Goal: Transaction & Acquisition: Purchase product/service

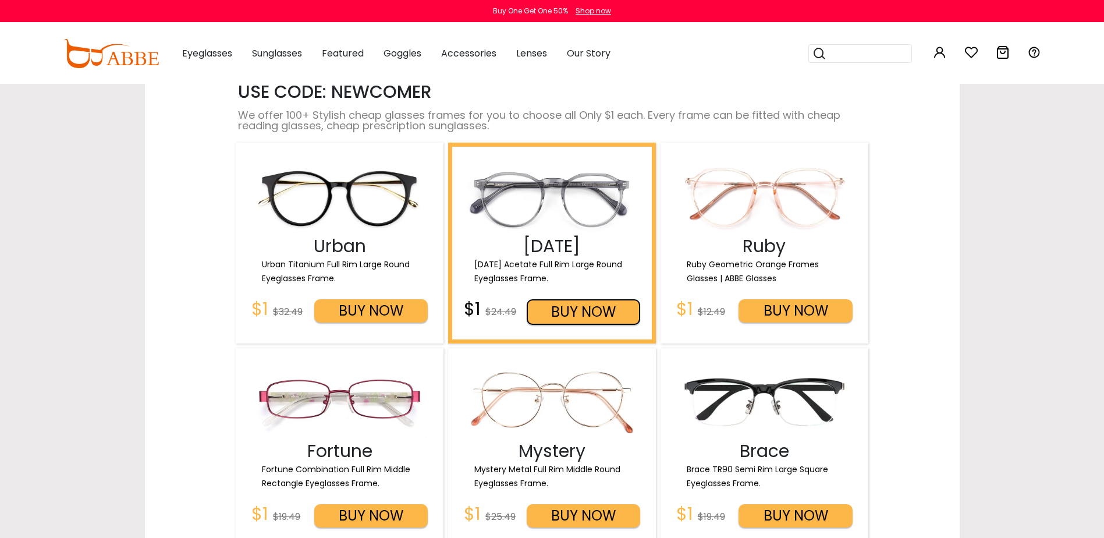
scroll to position [1338, 0]
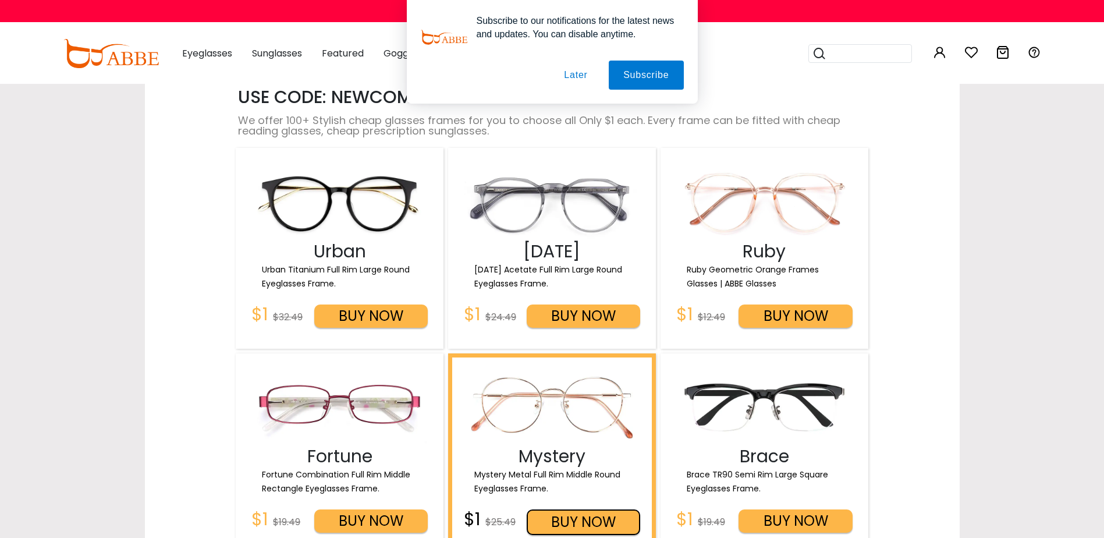
click at [535, 394] on img at bounding box center [552, 407] width 176 height 88
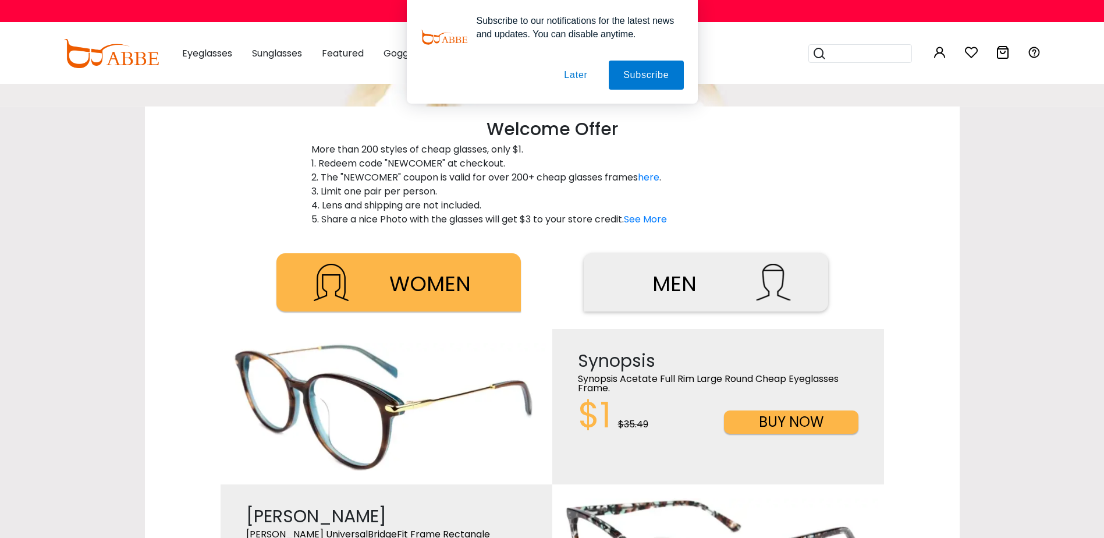
scroll to position [291, 0]
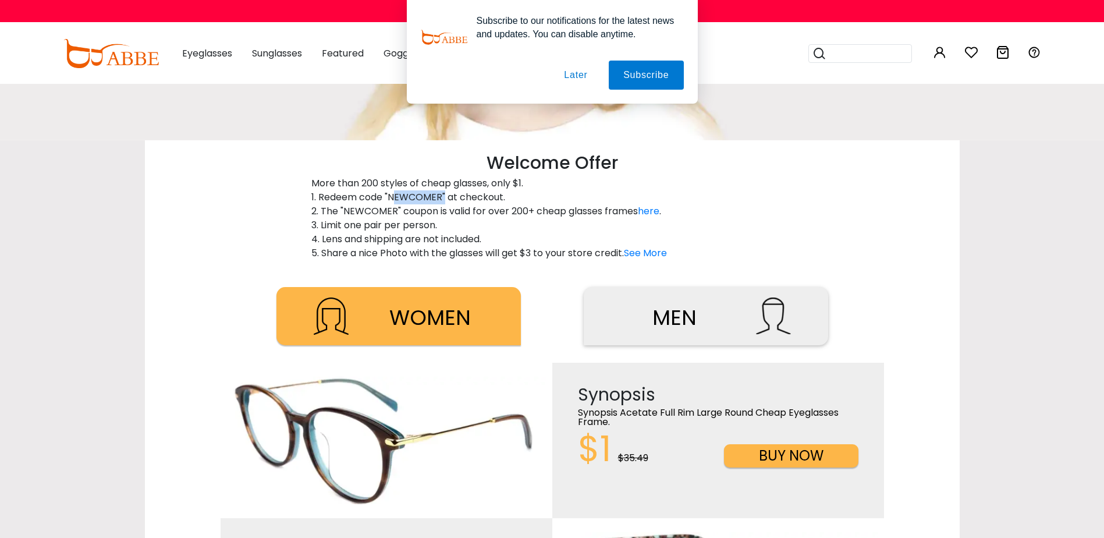
drag, startPoint x: 389, startPoint y: 197, endPoint x: 439, endPoint y: 200, distance: 50.1
click at [439, 200] on p "More than 200 styles of cheap glasses, only $1. 1. Redeem code "NEWCOMER" at ch…" at bounding box center [552, 218] width 482 height 84
copy p "NEWCOMER"
drag, startPoint x: 579, startPoint y: 69, endPoint x: 532, endPoint y: 22, distance: 66.2
click at [578, 69] on button "Later" at bounding box center [575, 75] width 52 height 29
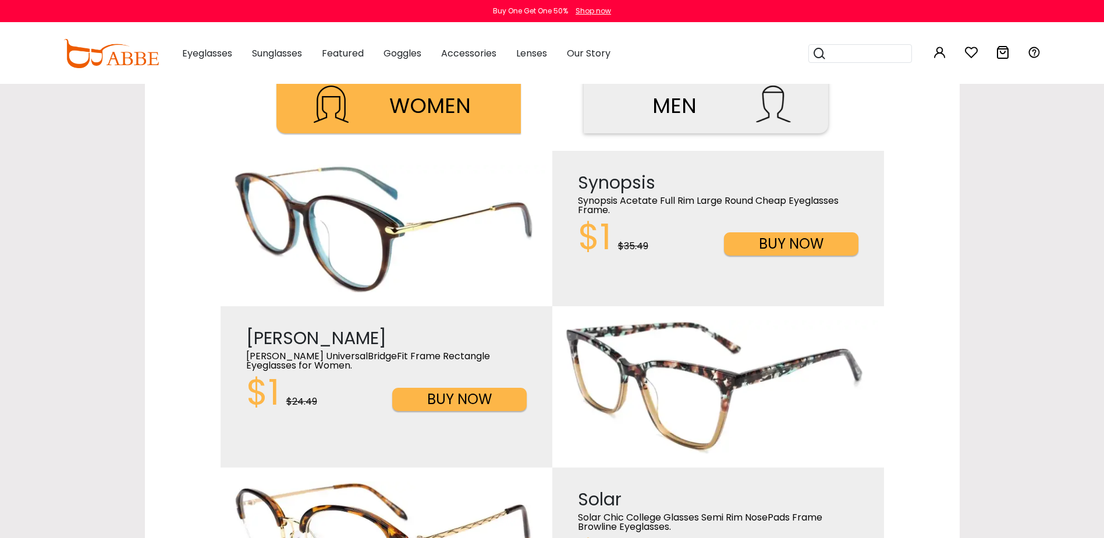
scroll to position [465, 0]
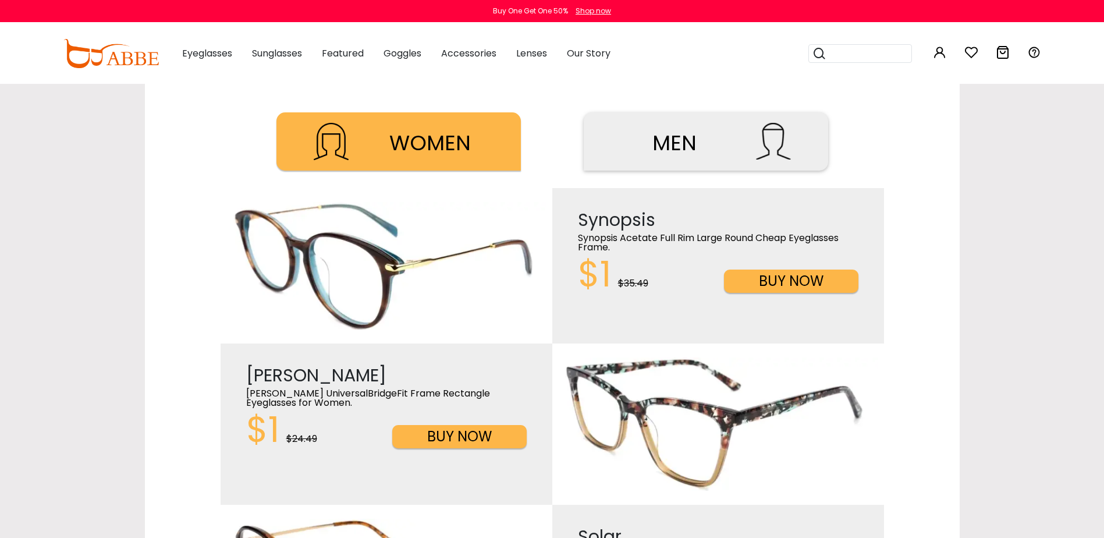
click at [769, 274] on button "BUY NOW" at bounding box center [791, 280] width 134 height 23
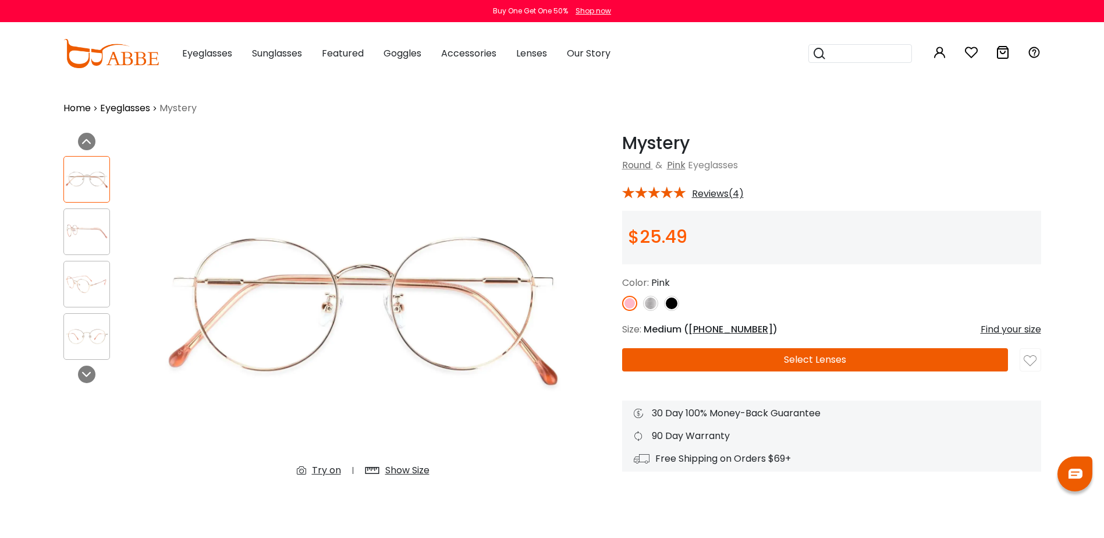
scroll to position [58, 0]
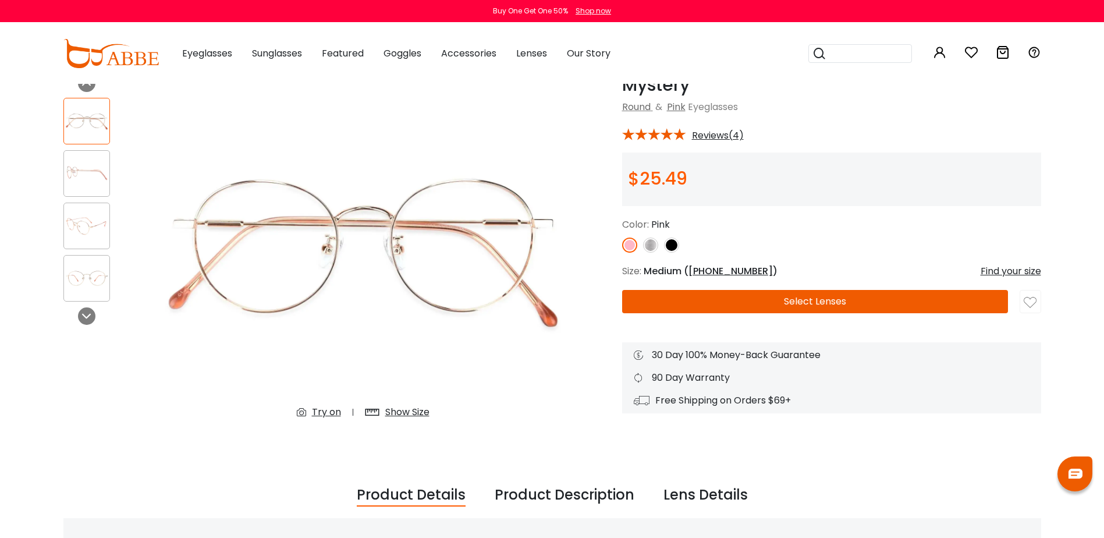
click at [675, 247] on img at bounding box center [671, 244] width 15 height 15
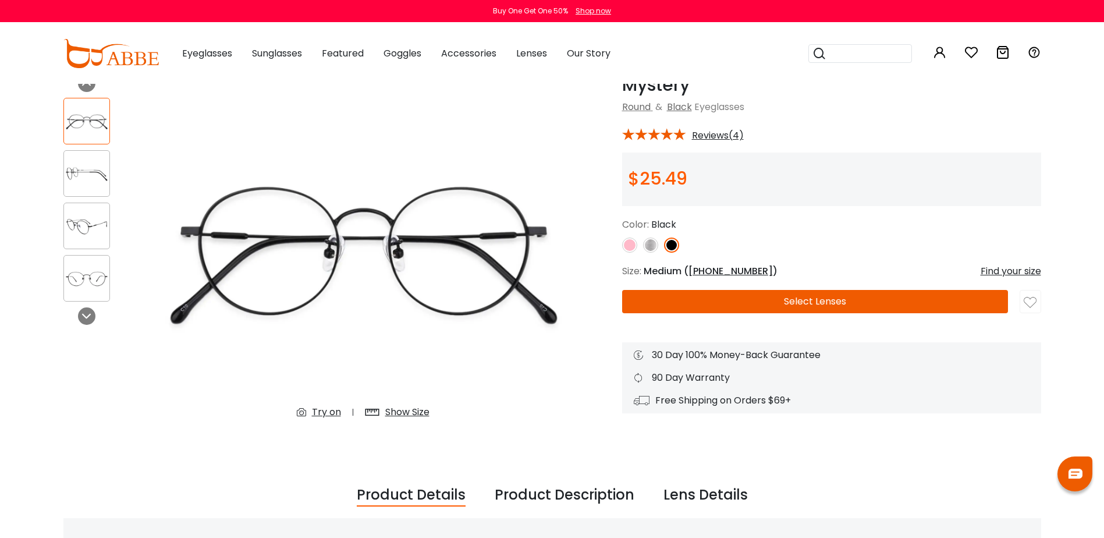
click at [710, 291] on button "Select Lenses" at bounding box center [815, 301] width 386 height 23
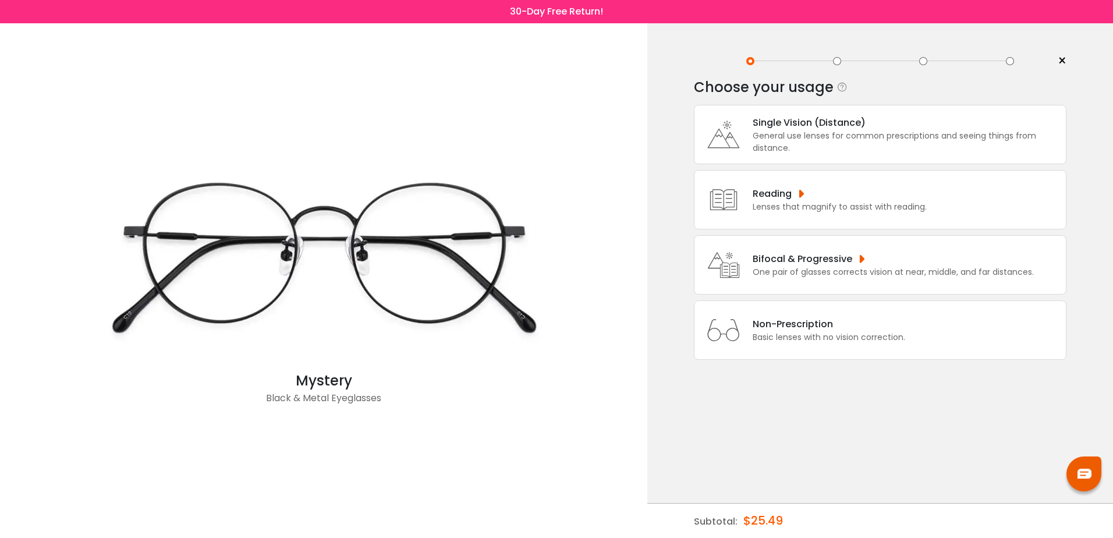
click at [848, 338] on div "Basic lenses with no vision correction." at bounding box center [828, 337] width 152 height 12
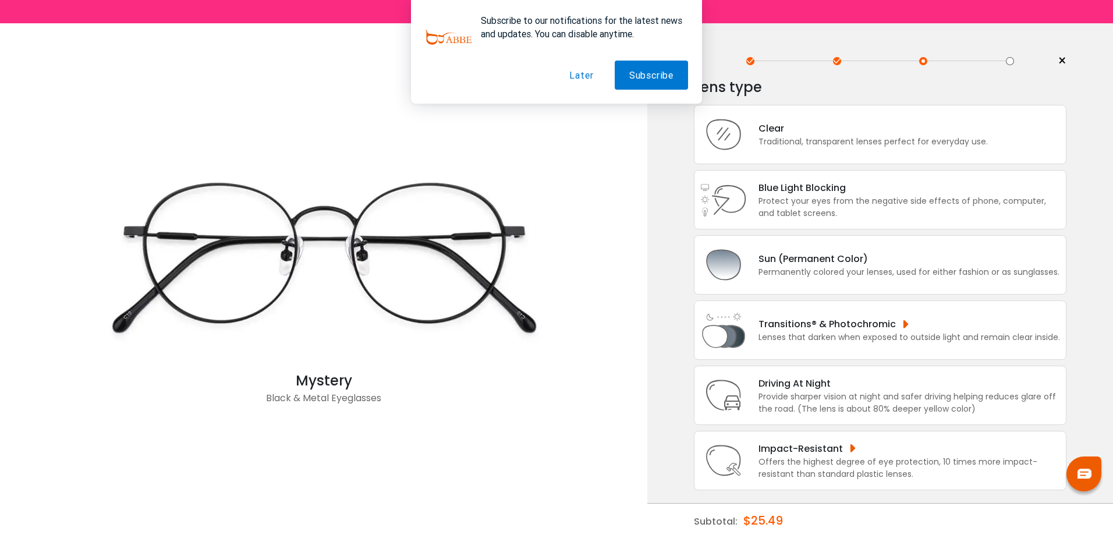
click at [589, 70] on button "Later" at bounding box center [581, 75] width 53 height 29
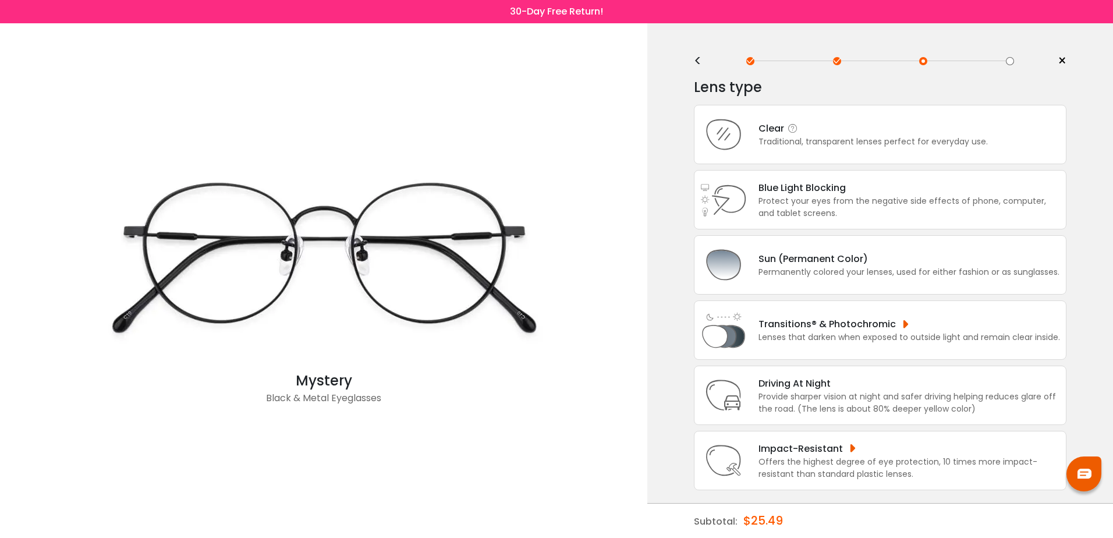
click at [838, 133] on div "Clear" at bounding box center [872, 128] width 229 height 15
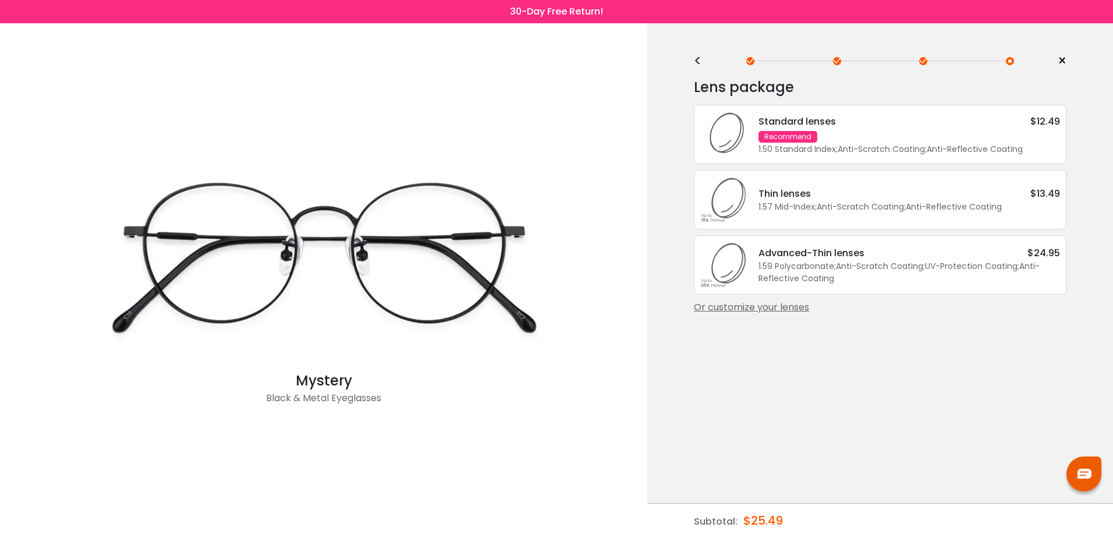
click at [865, 123] on div "Standard lenses $12.49" at bounding box center [908, 121] width 301 height 15
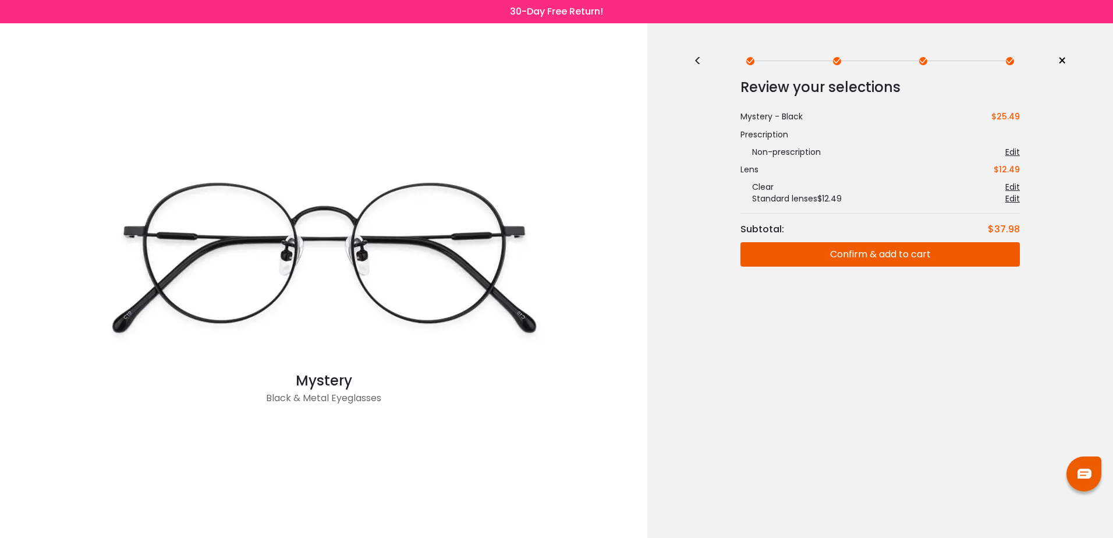
click at [879, 258] on button "Confirm & add to cart" at bounding box center [879, 254] width 279 height 24
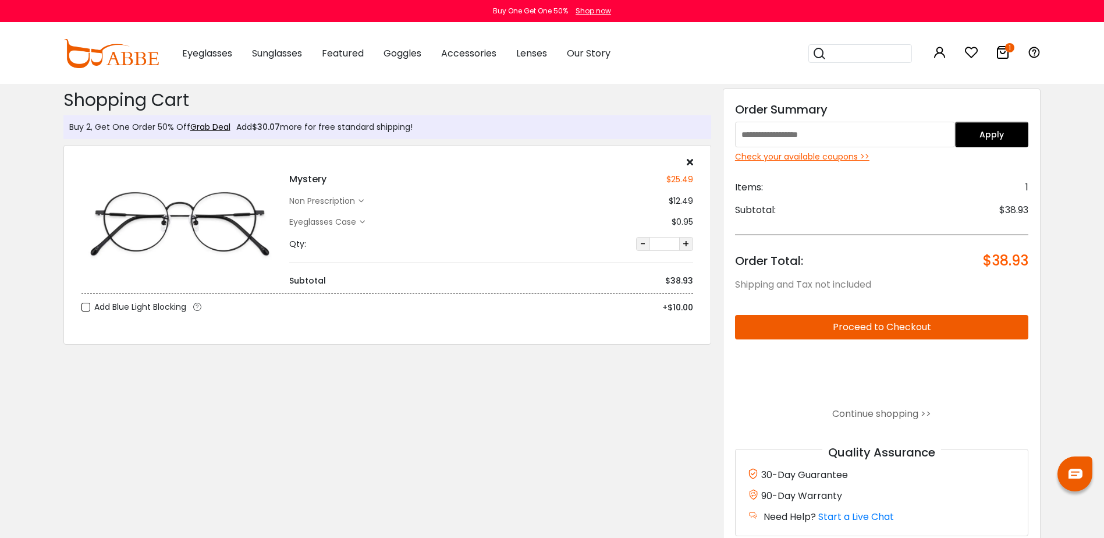
click at [857, 129] on input "text" at bounding box center [845, 135] width 220 height 26
paste input "********"
type input "********"
drag, startPoint x: 987, startPoint y: 135, endPoint x: 986, endPoint y: 141, distance: 6.1
click at [987, 136] on button "Apply" at bounding box center [991, 135] width 73 height 26
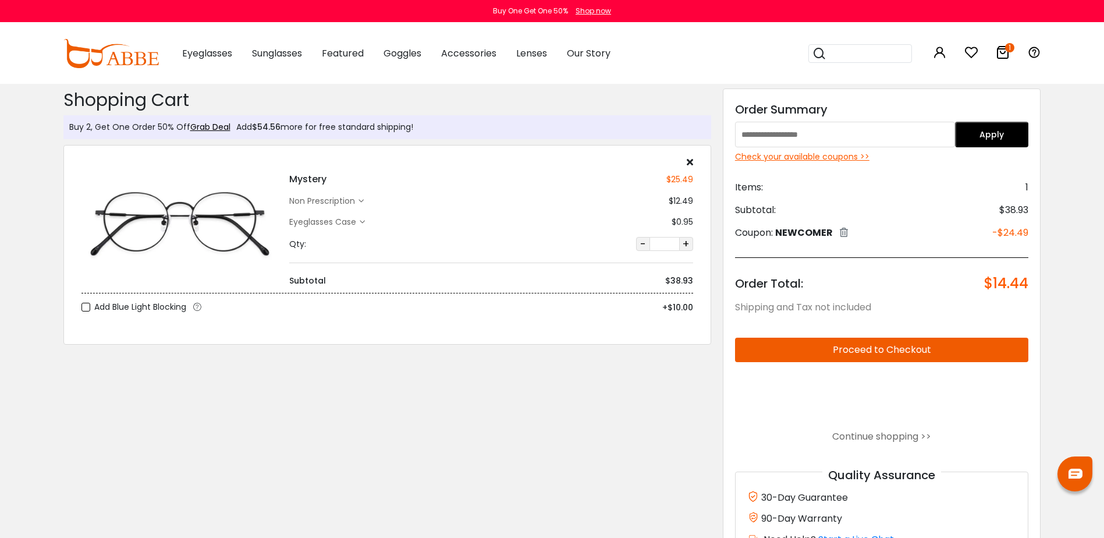
click at [799, 158] on div "Check your available coupons >>" at bounding box center [882, 157] width 294 height 12
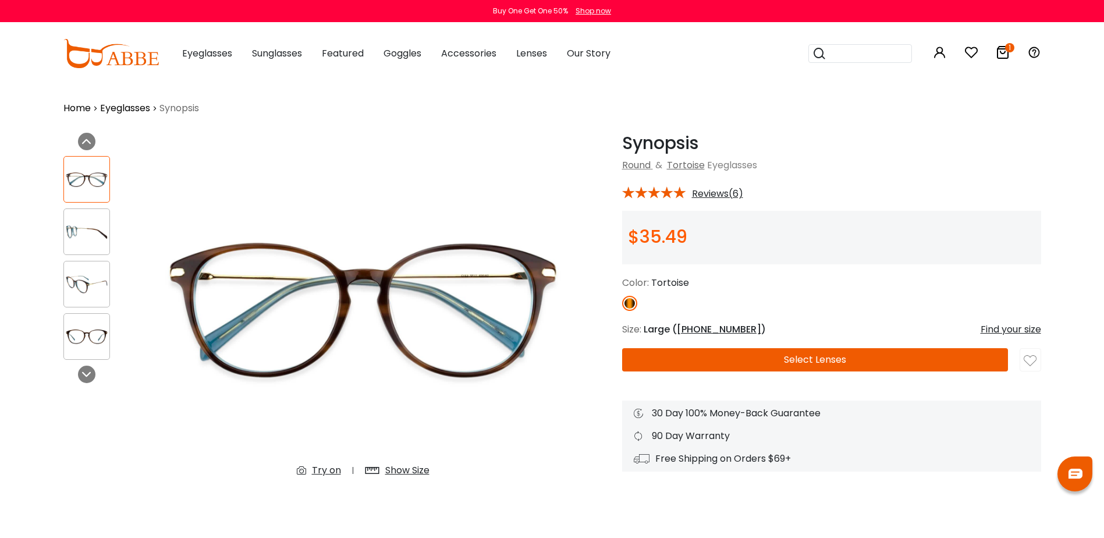
drag, startPoint x: 758, startPoint y: 364, endPoint x: 750, endPoint y: 365, distance: 7.7
click at [758, 364] on button "Select Lenses" at bounding box center [815, 359] width 386 height 23
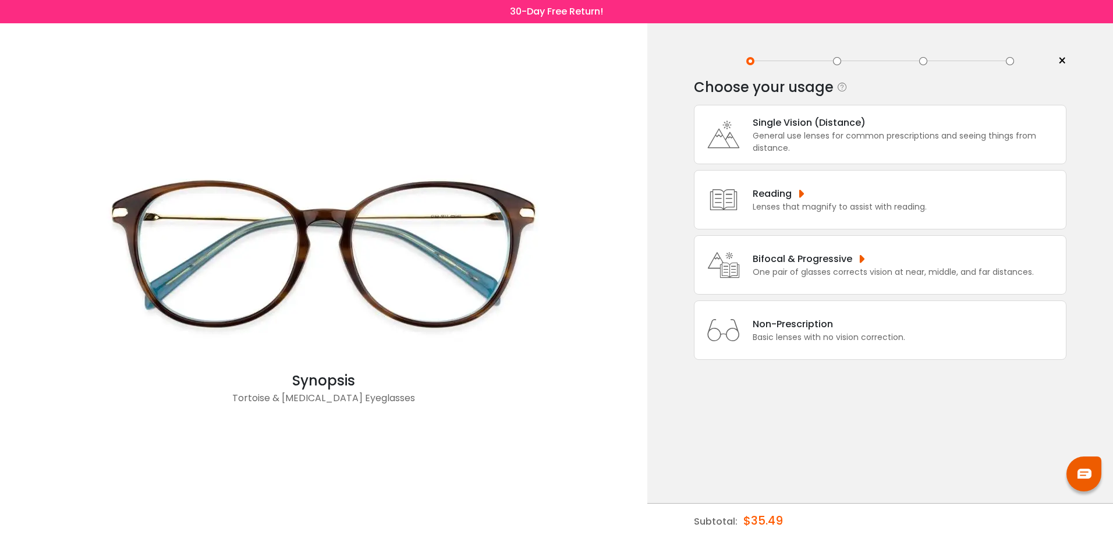
click at [830, 191] on div "Reading" at bounding box center [839, 193] width 174 height 15
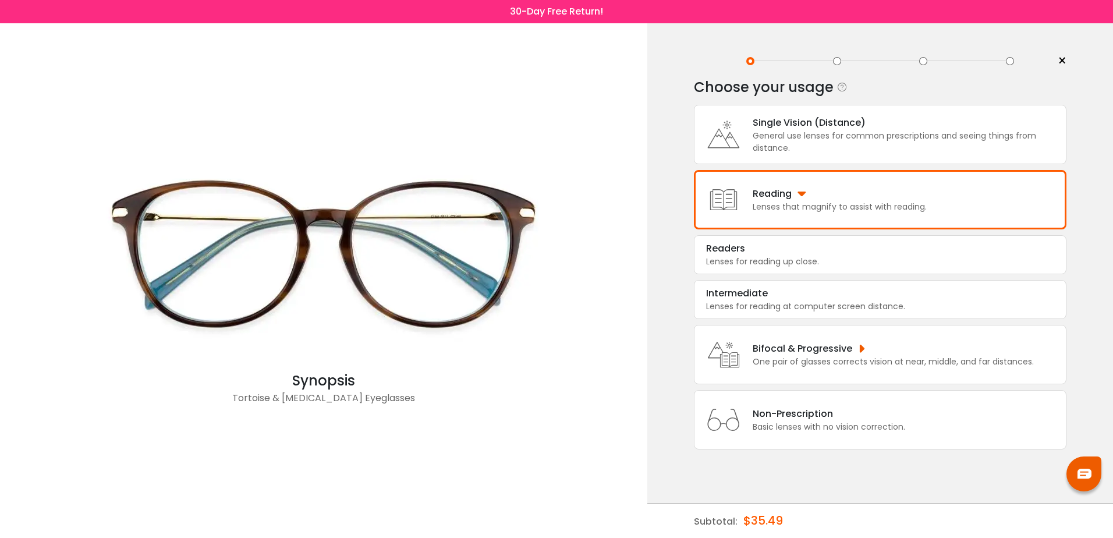
click at [802, 398] on div "Non-Prescription Basic lenses with no vision correction." at bounding box center [880, 419] width 372 height 59
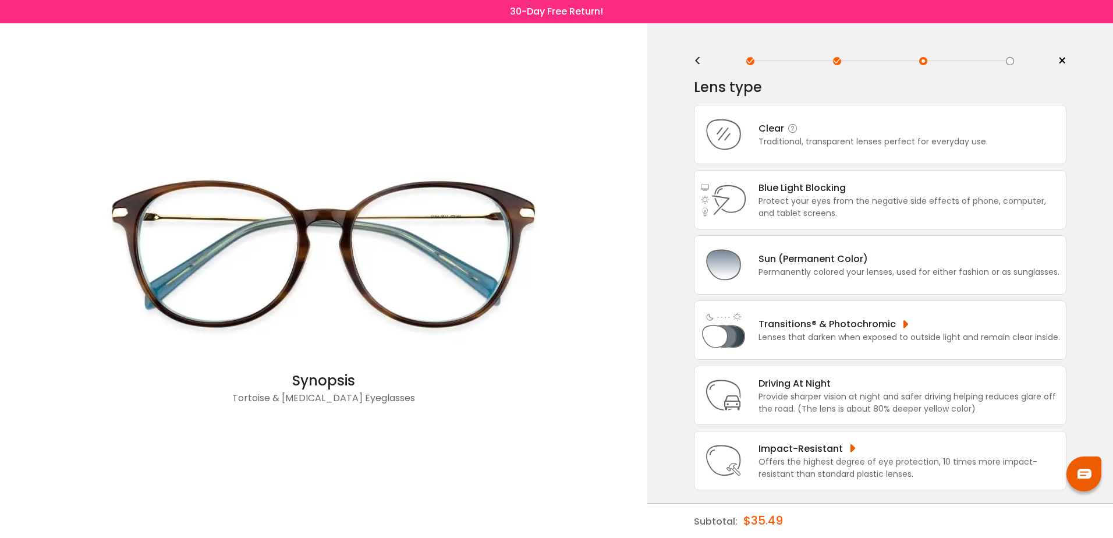
click at [822, 138] on div "Traditional, transparent lenses perfect for everyday use." at bounding box center [872, 142] width 229 height 12
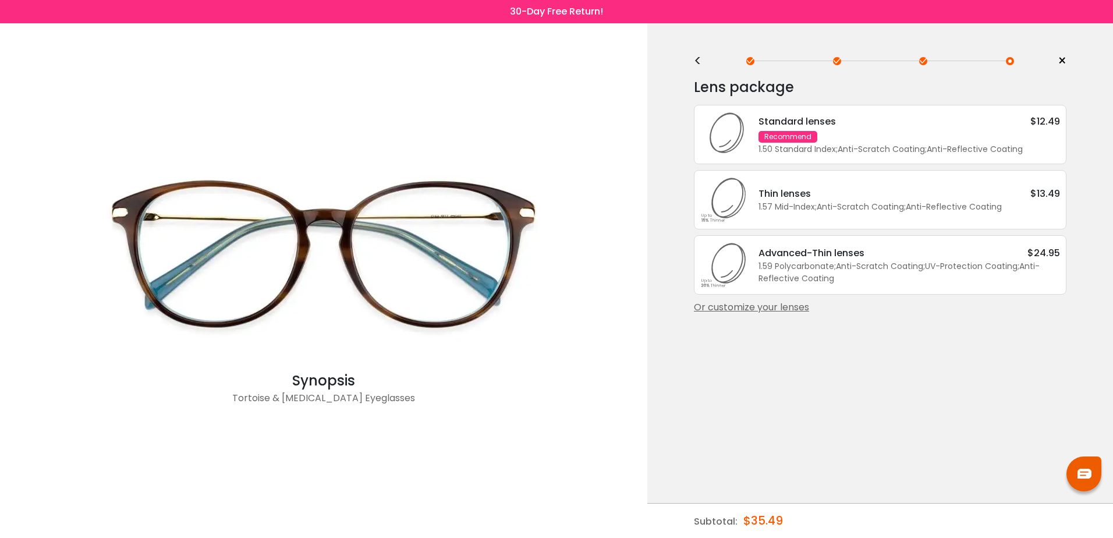
click at [854, 144] on div "1.50 Standard Index ; Anti-Scratch Coating ; Anti-Reflective Coating ;" at bounding box center [908, 149] width 301 height 12
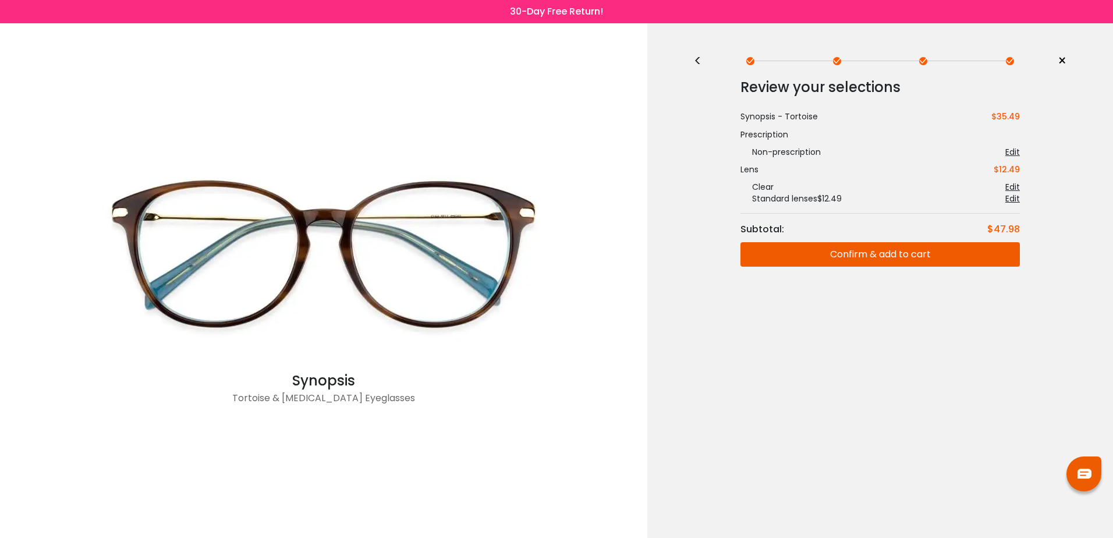
click at [880, 253] on button "Confirm & add to cart" at bounding box center [879, 254] width 279 height 24
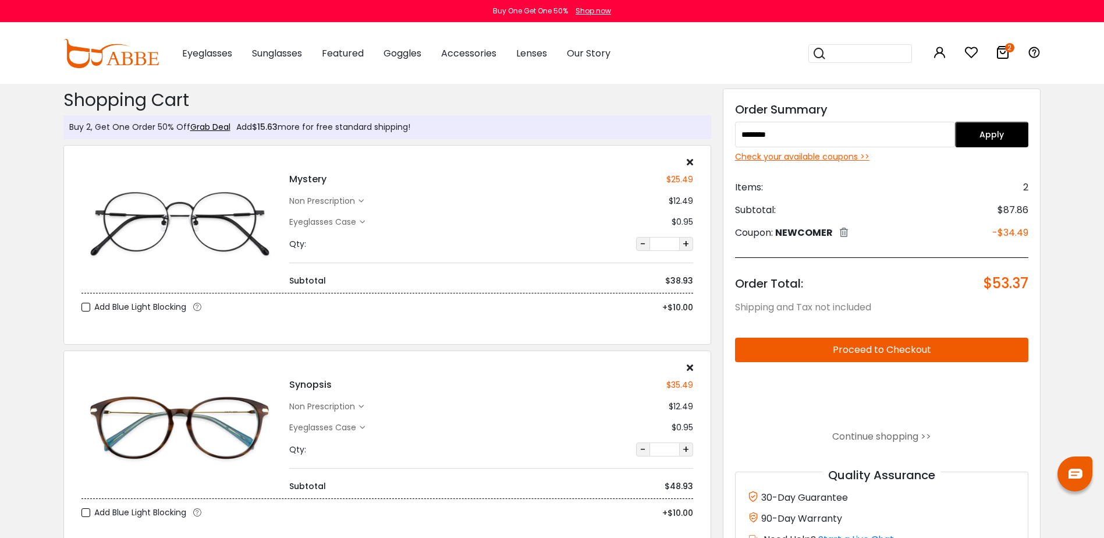
type input "********"
click at [1011, 131] on button "Apply" at bounding box center [991, 135] width 73 height 26
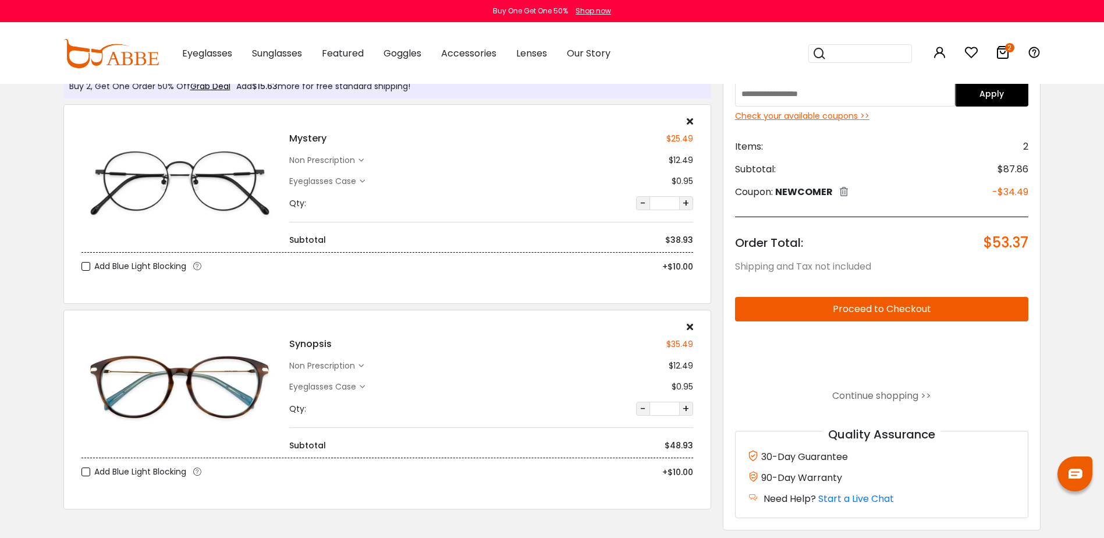
scroll to position [58, 0]
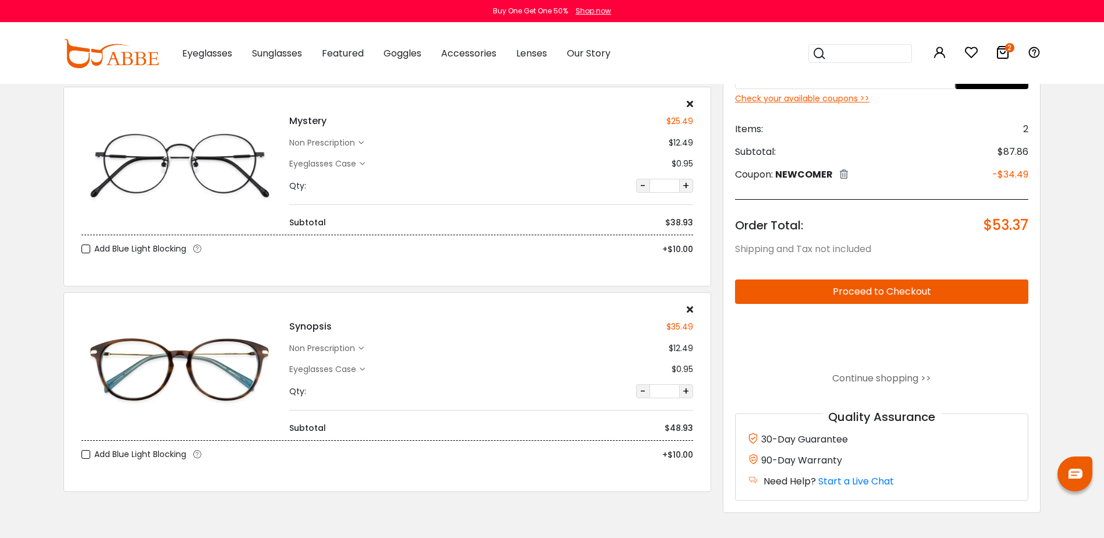
click at [638, 389] on button "-" at bounding box center [643, 391] width 14 height 14
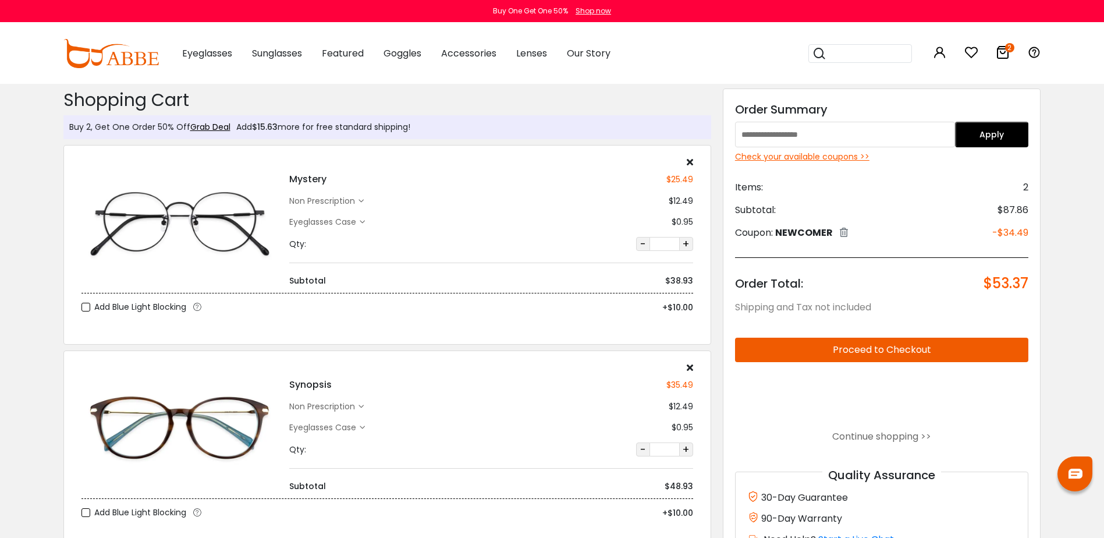
click at [691, 367] on icon at bounding box center [690, 367] width 6 height 9
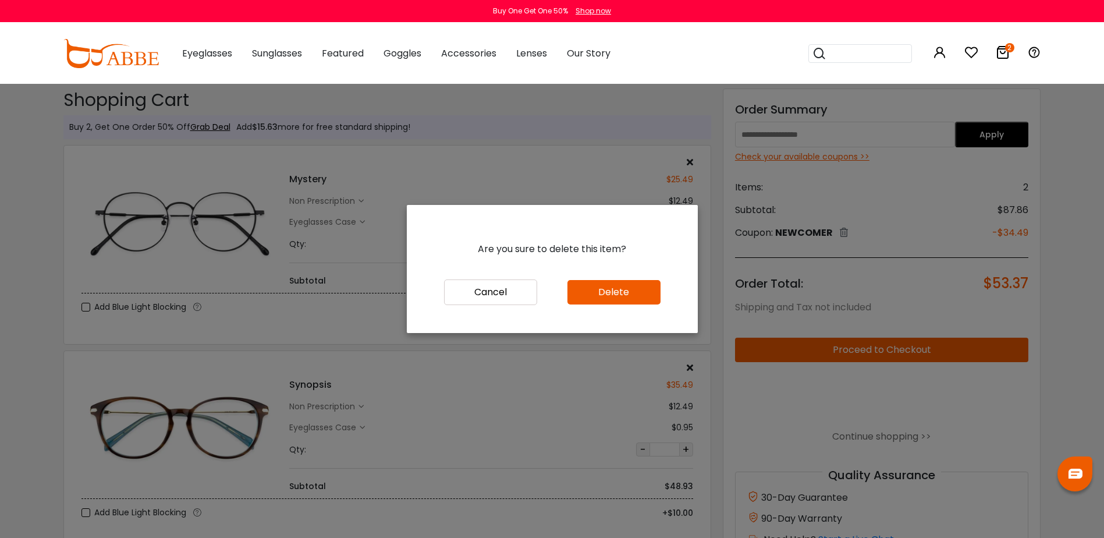
click at [645, 293] on button "Delete" at bounding box center [613, 292] width 93 height 24
